Goal: Task Accomplishment & Management: Use online tool/utility

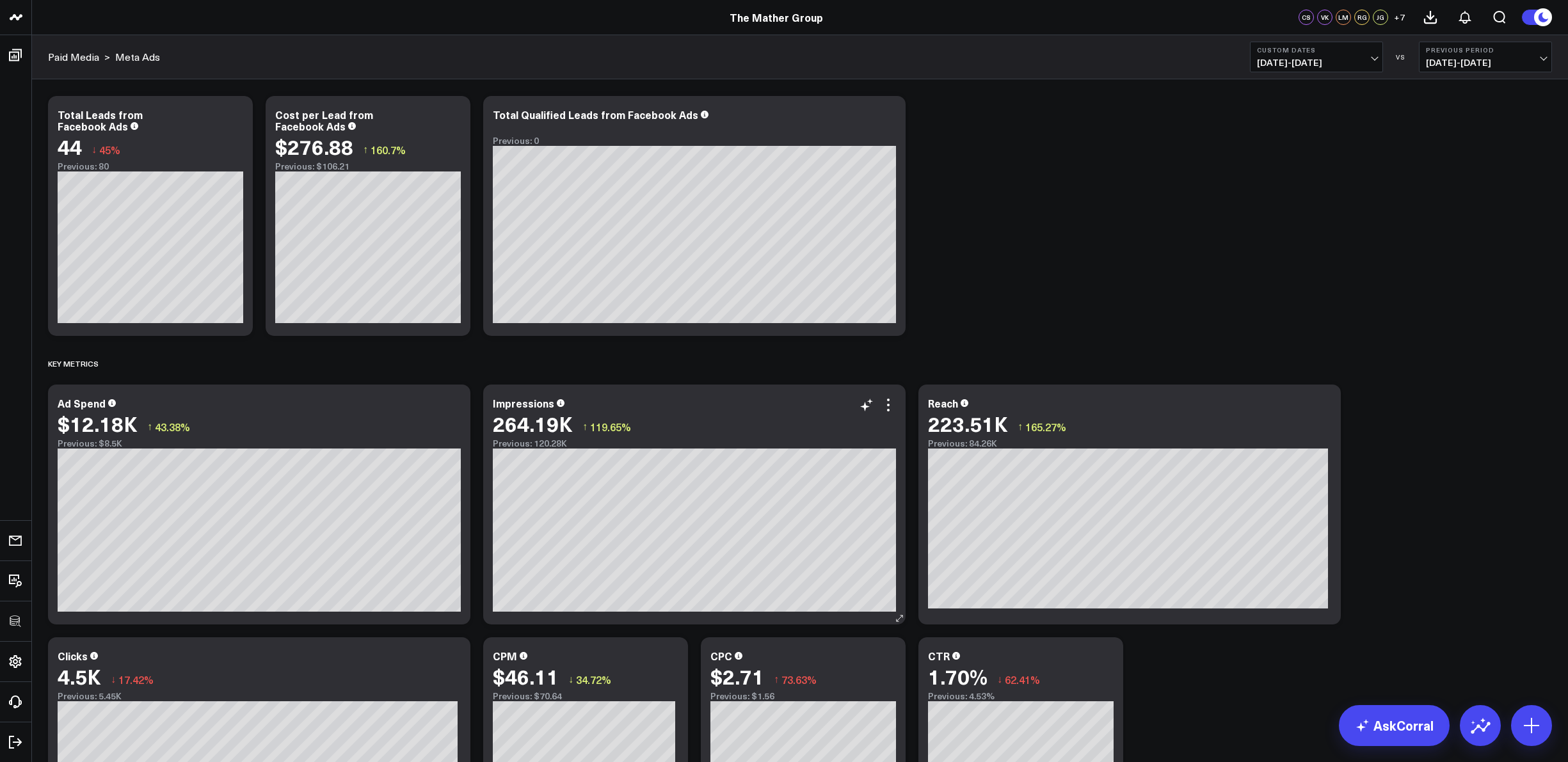
scroll to position [25, 0]
click at [890, 113] on icon at bounding box center [888, 116] width 16 height 16
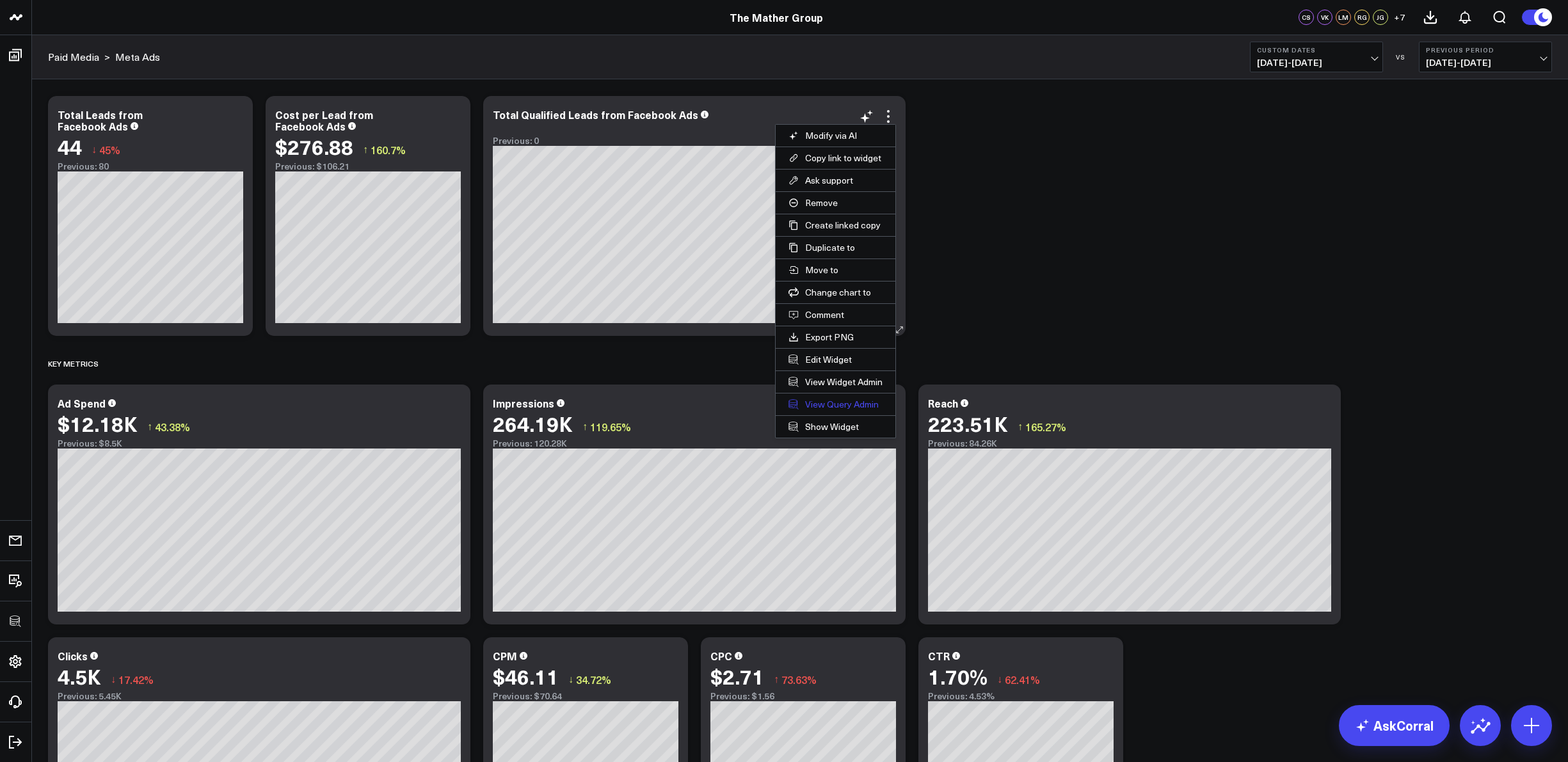
click at [834, 404] on link "View Query Admin" at bounding box center [835, 404] width 120 height 22
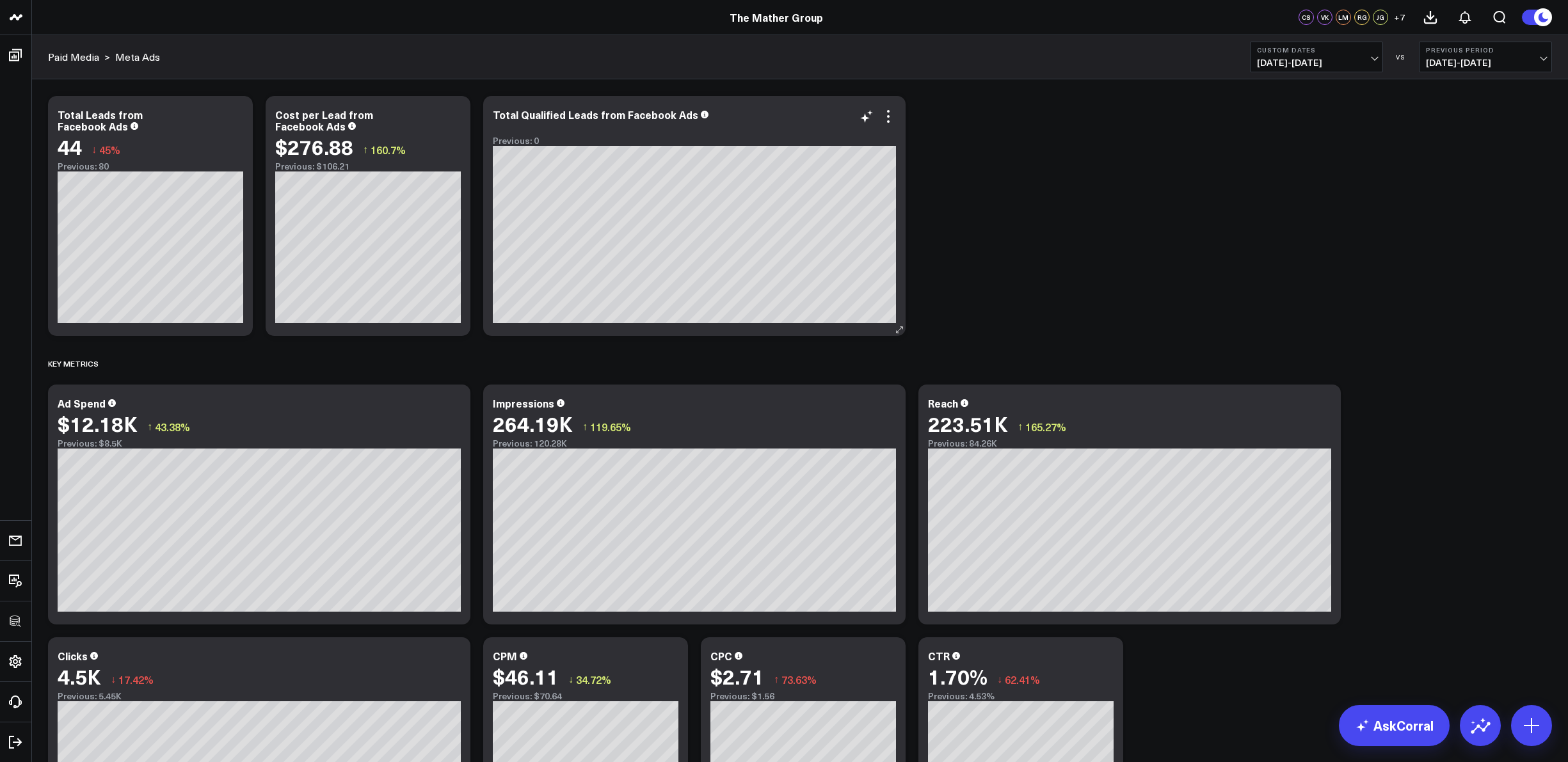
drag, startPoint x: 889, startPoint y: 117, endPoint x: 888, endPoint y: 179, distance: 62.0
click at [889, 117] on icon at bounding box center [888, 116] width 2 height 2
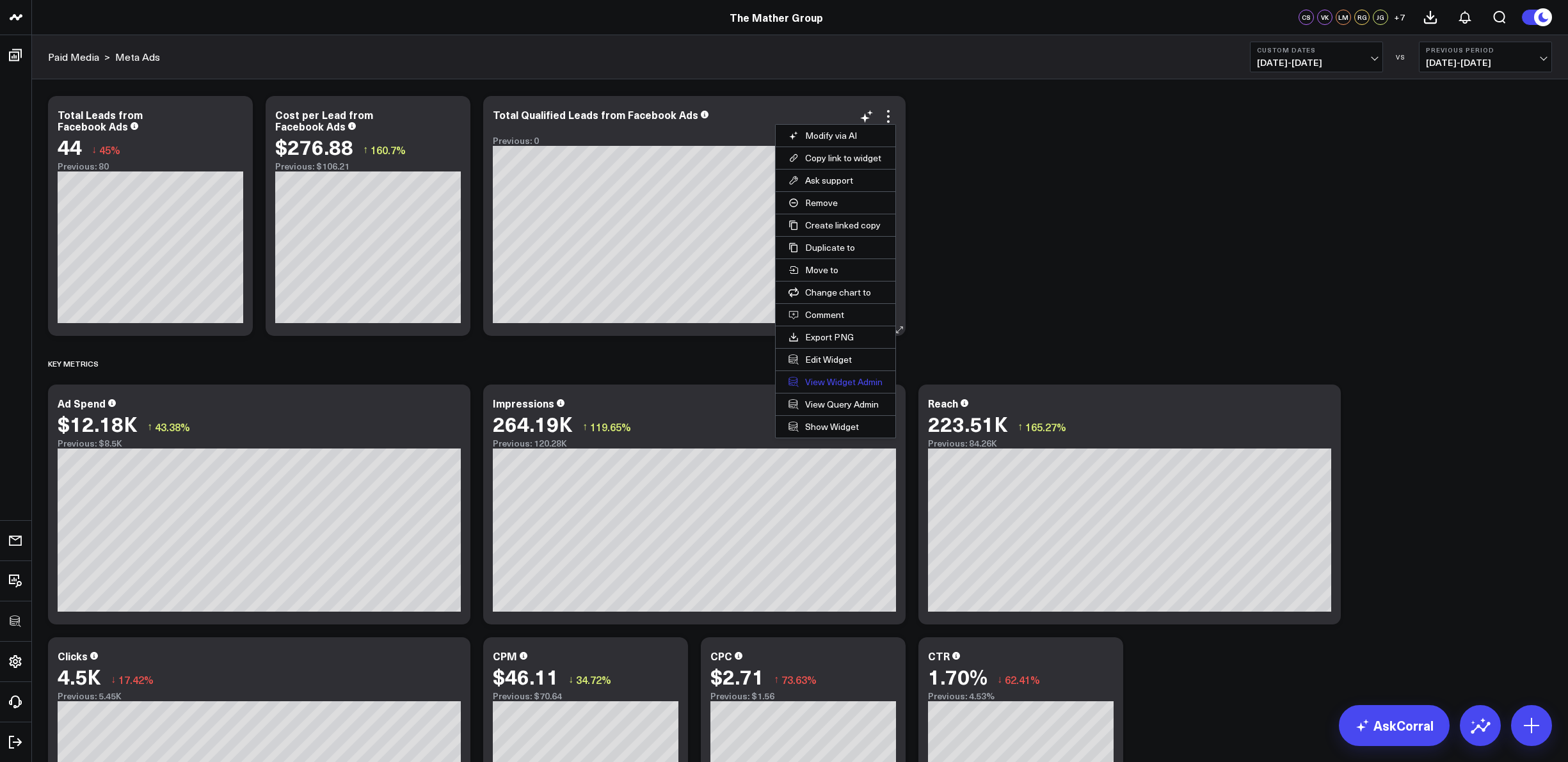
click at [841, 379] on link "View Widget Admin" at bounding box center [835, 381] width 120 height 22
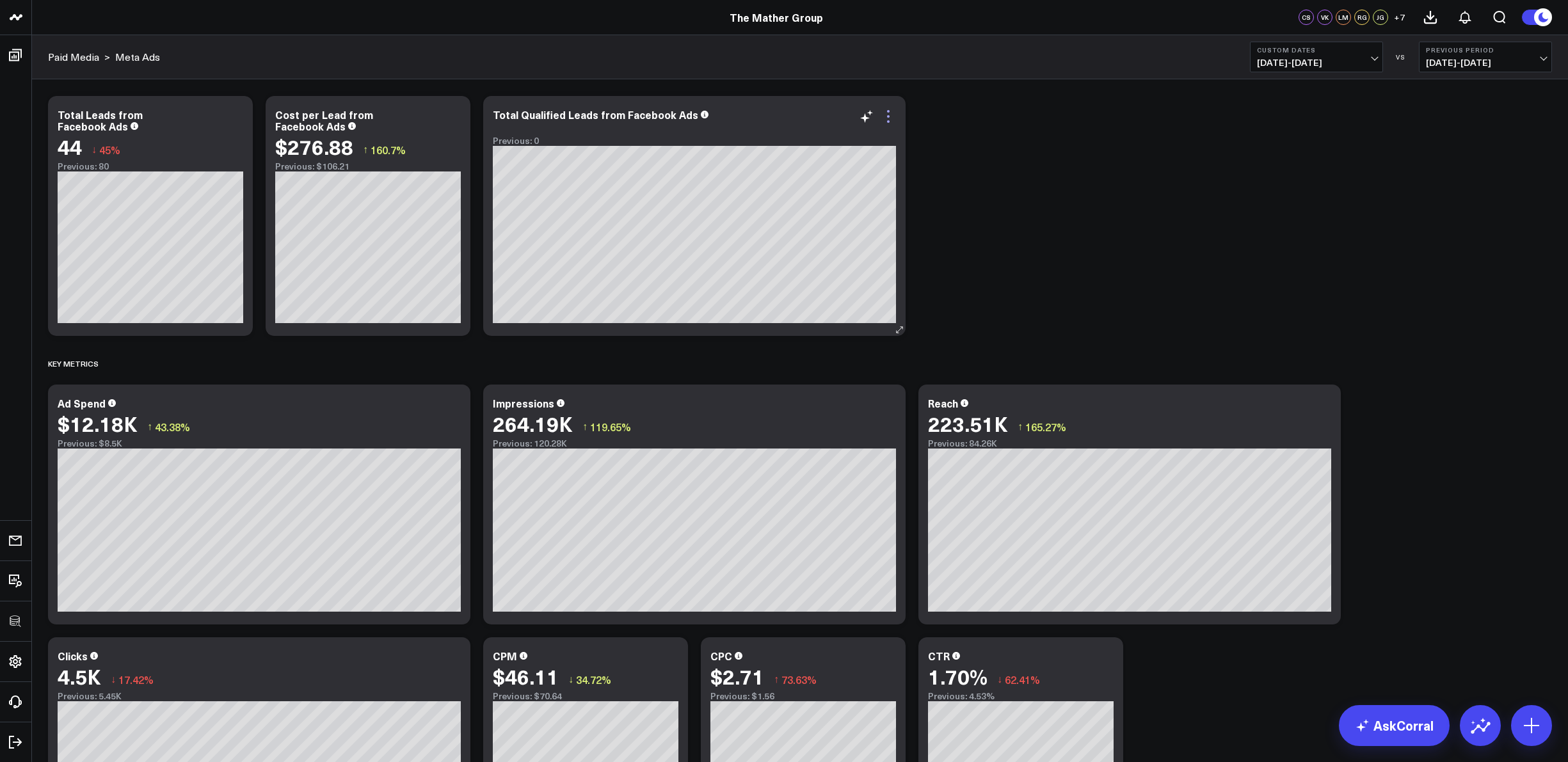
click at [890, 117] on icon at bounding box center [888, 116] width 16 height 16
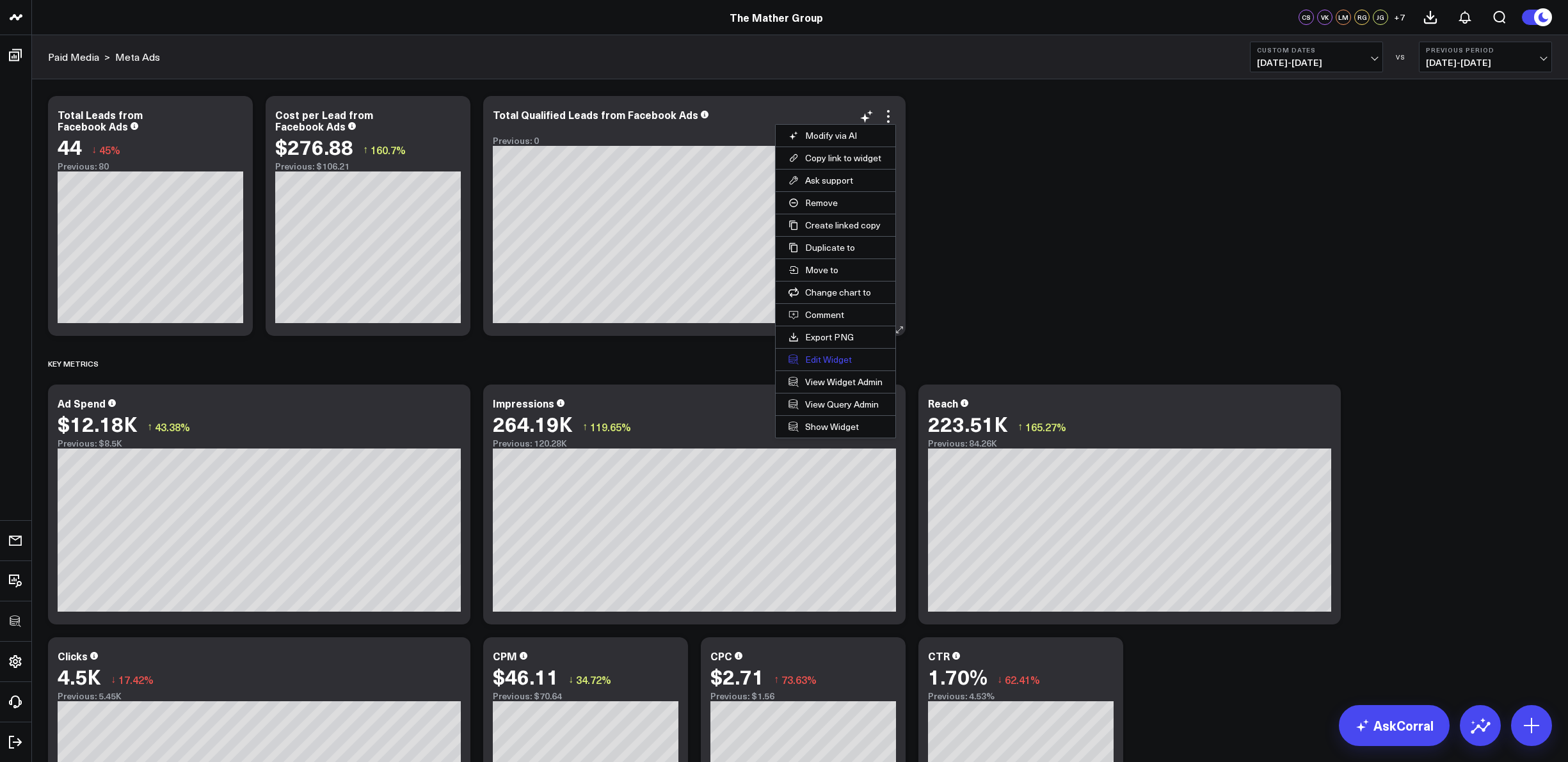
click at [844, 353] on button "Edit Widget" at bounding box center [835, 359] width 120 height 22
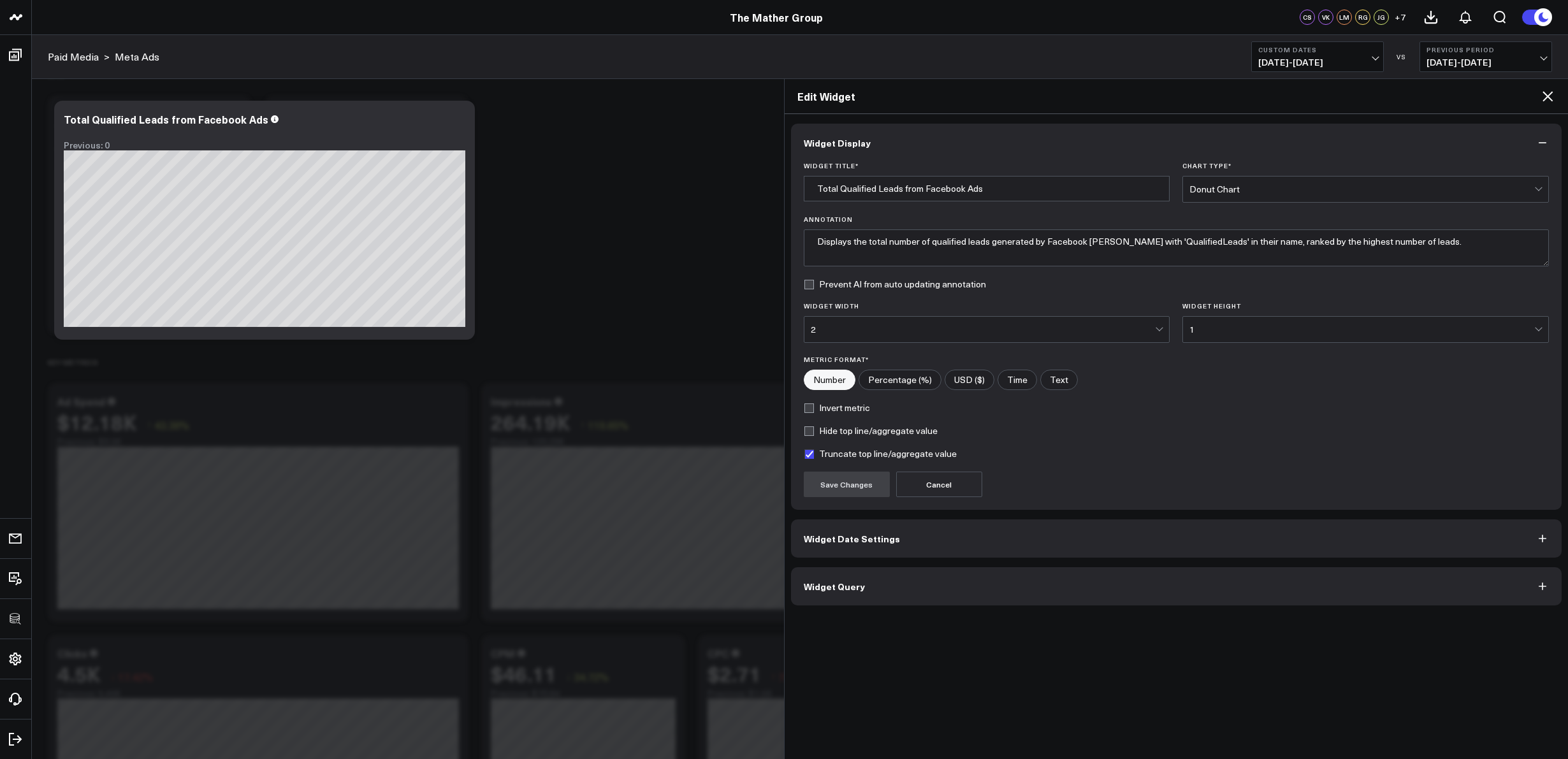
click at [865, 596] on button "Widget Query" at bounding box center [1176, 586] width 771 height 38
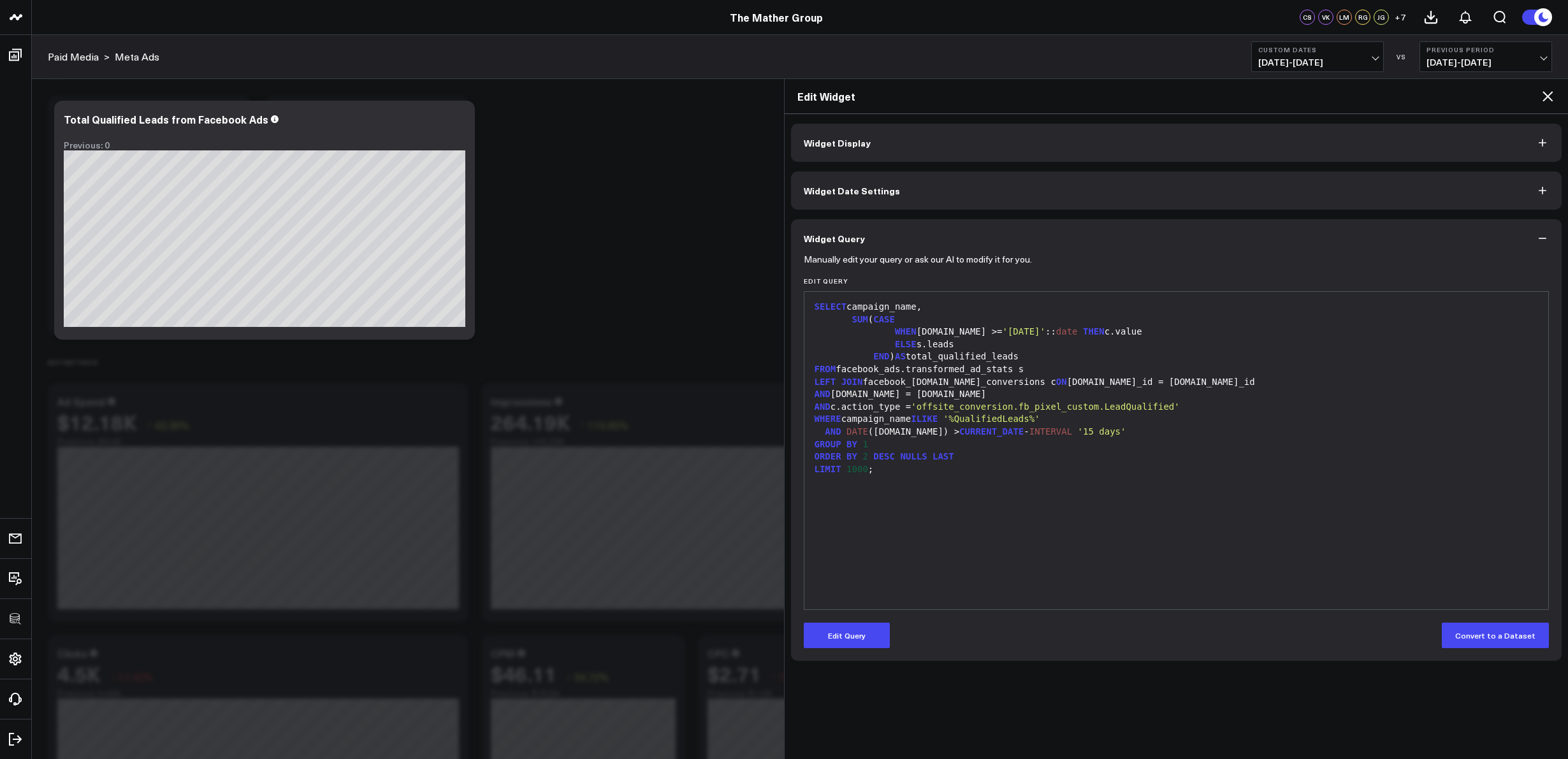
click at [1551, 98] on icon at bounding box center [1547, 96] width 16 height 16
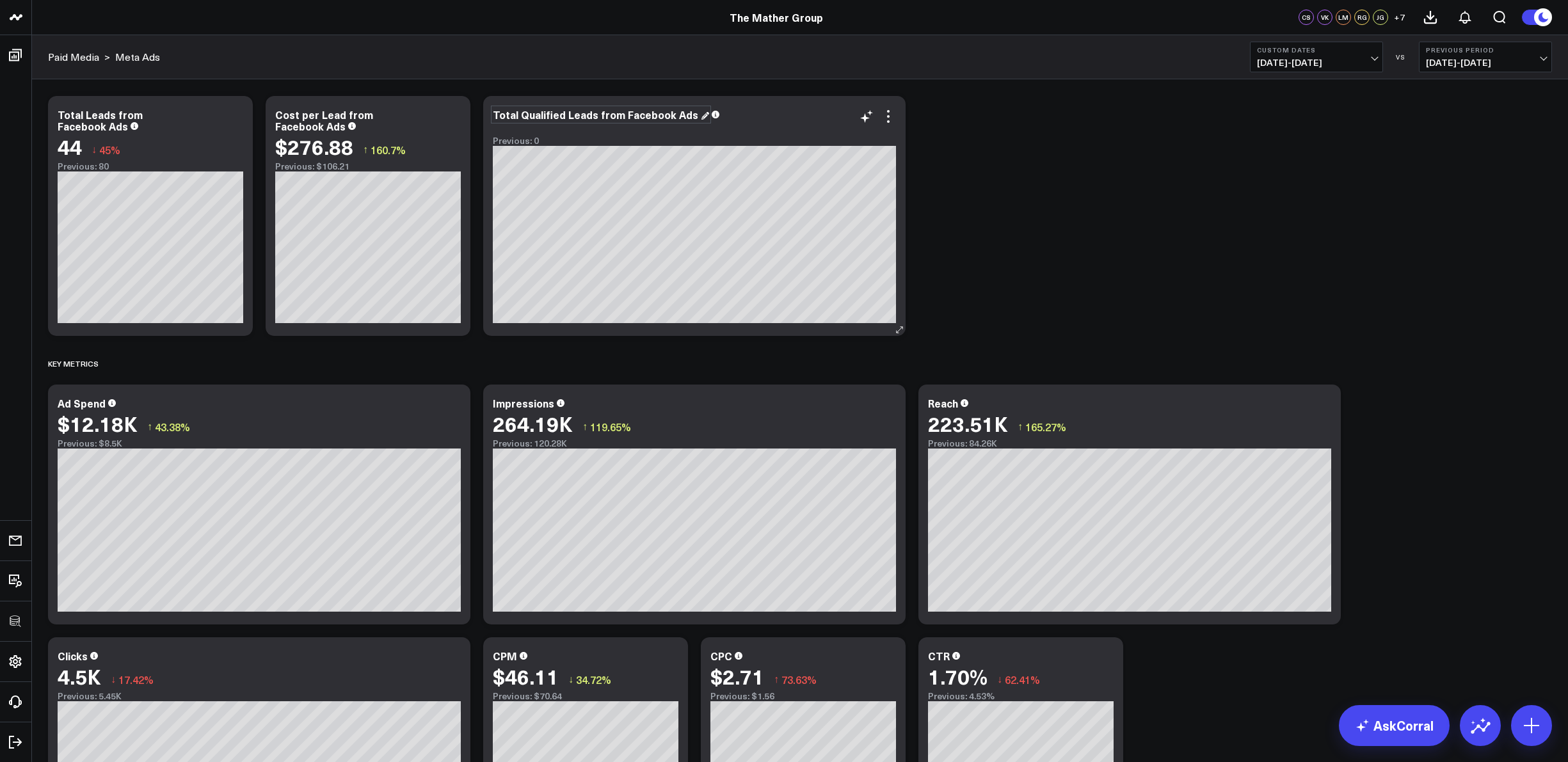
click at [689, 113] on div "Total Qualified Leads from Facebook Ads" at bounding box center [600, 114] width 216 height 14
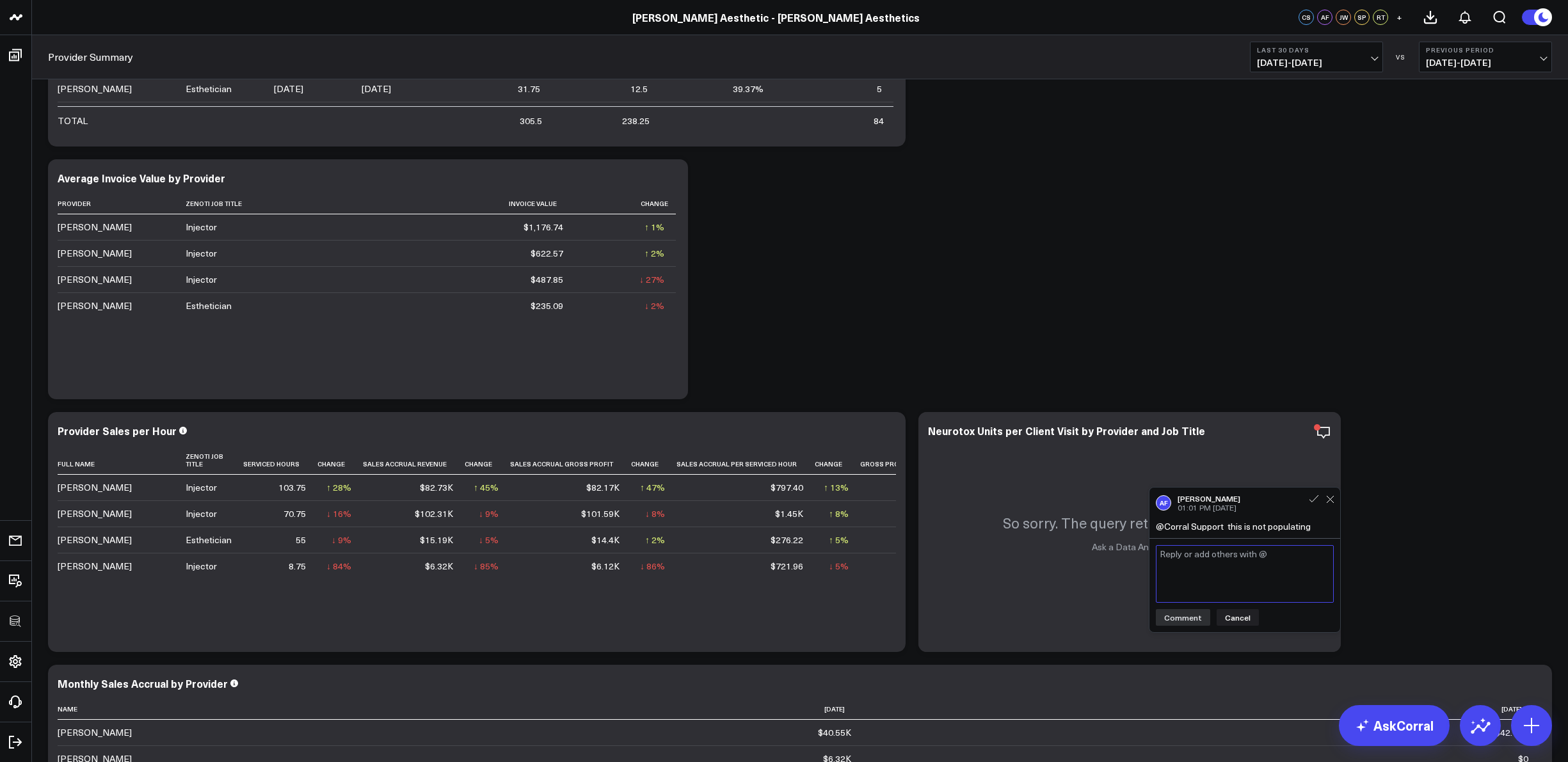
scroll to position [1319, 0]
click at [1332, 504] on icon at bounding box center [1329, 503] width 8 height 8
